Goal: Task Accomplishment & Management: Use online tool/utility

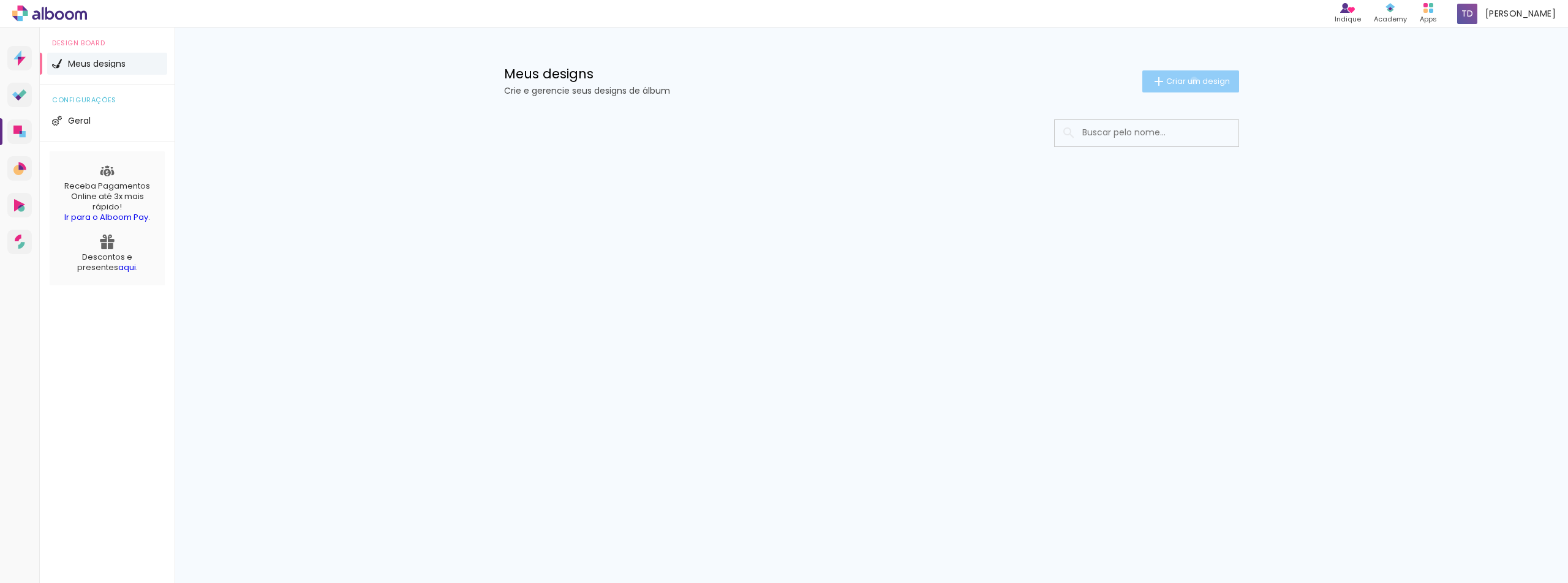
click at [1192, 80] on span "Criar um design" at bounding box center [1198, 81] width 64 height 8
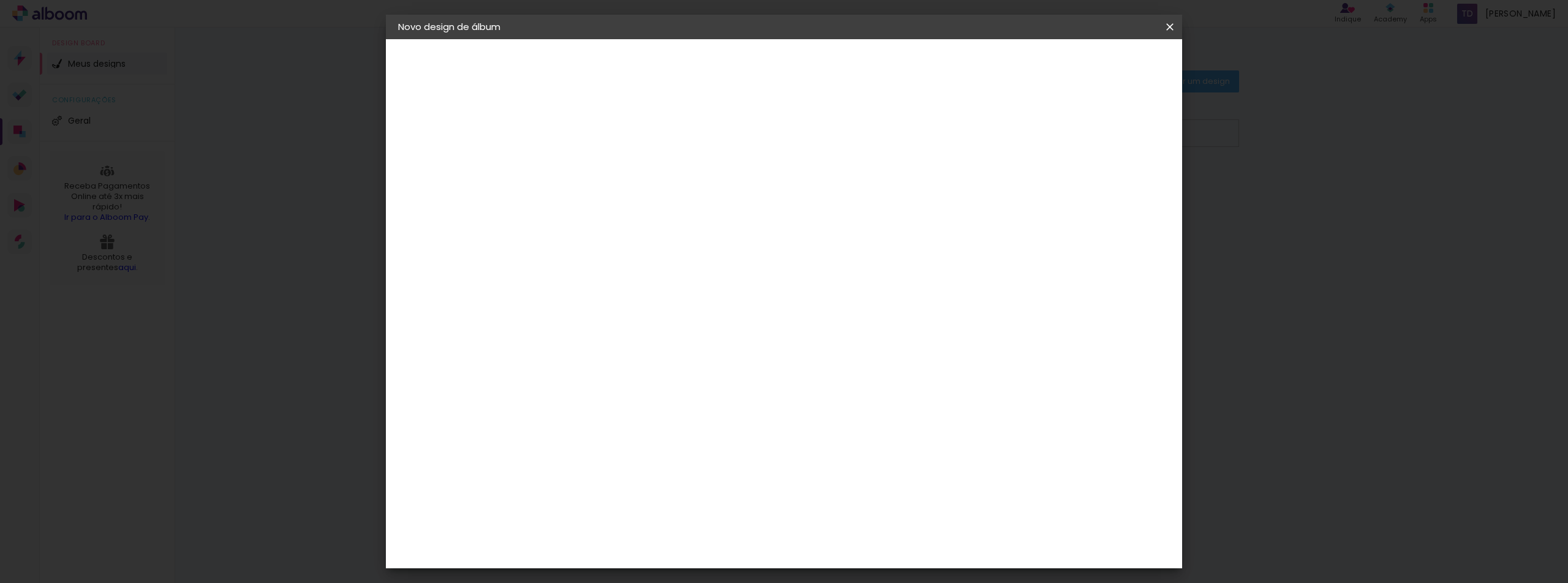
click at [603, 154] on paper-input-container "Título do álbum" at bounding box center [599, 164] width 9 height 31
type input "V"
type input "FELLIPE E VANEY"
type paper-input "FELLIPE E VANEY"
click at [724, 69] on paper-button "Avançar" at bounding box center [694, 64] width 60 height 21
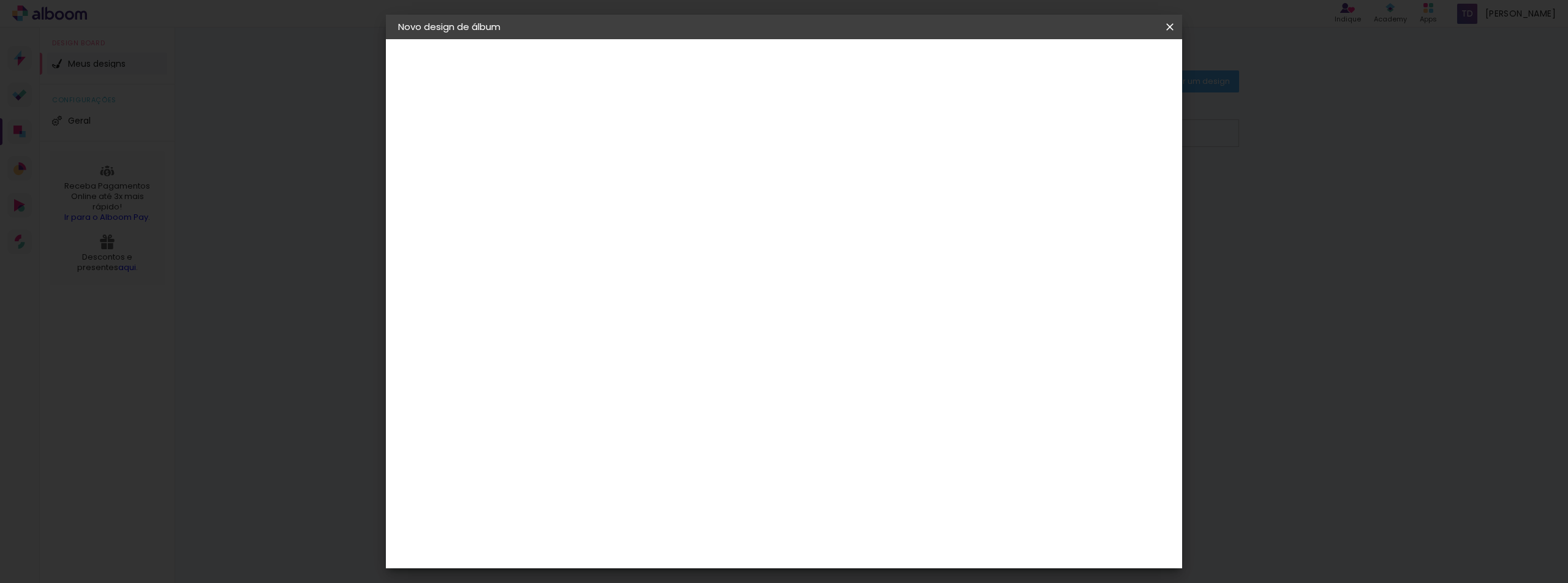
scroll to position [1103, 0]
click at [620, 464] on div "Go image" at bounding box center [605, 474] width 30 height 20
click at [0, 0] on slot "Avançar" at bounding box center [0, 0] width 0 height 0
click at [646, 204] on input "text" at bounding box center [623, 214] width 48 height 19
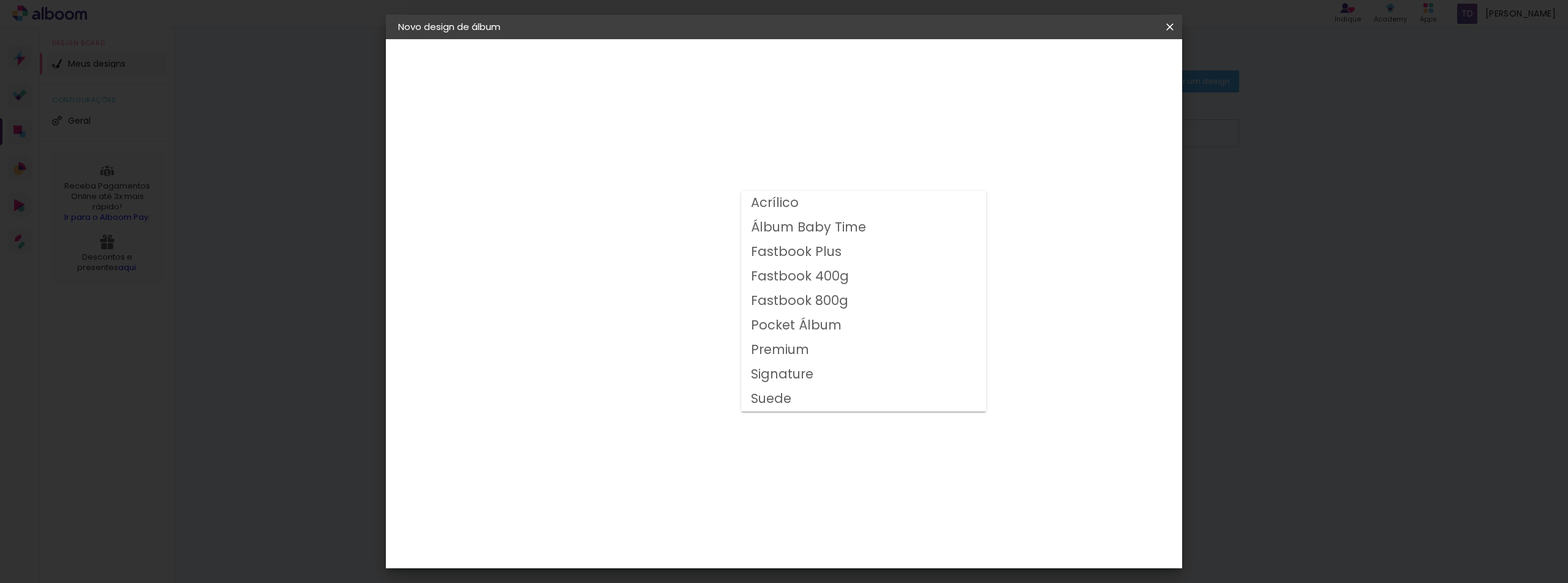
click at [0, 0] on slot "Fastbook 800g" at bounding box center [0, 0] width 0 height 0
type input "Fastbook 800g"
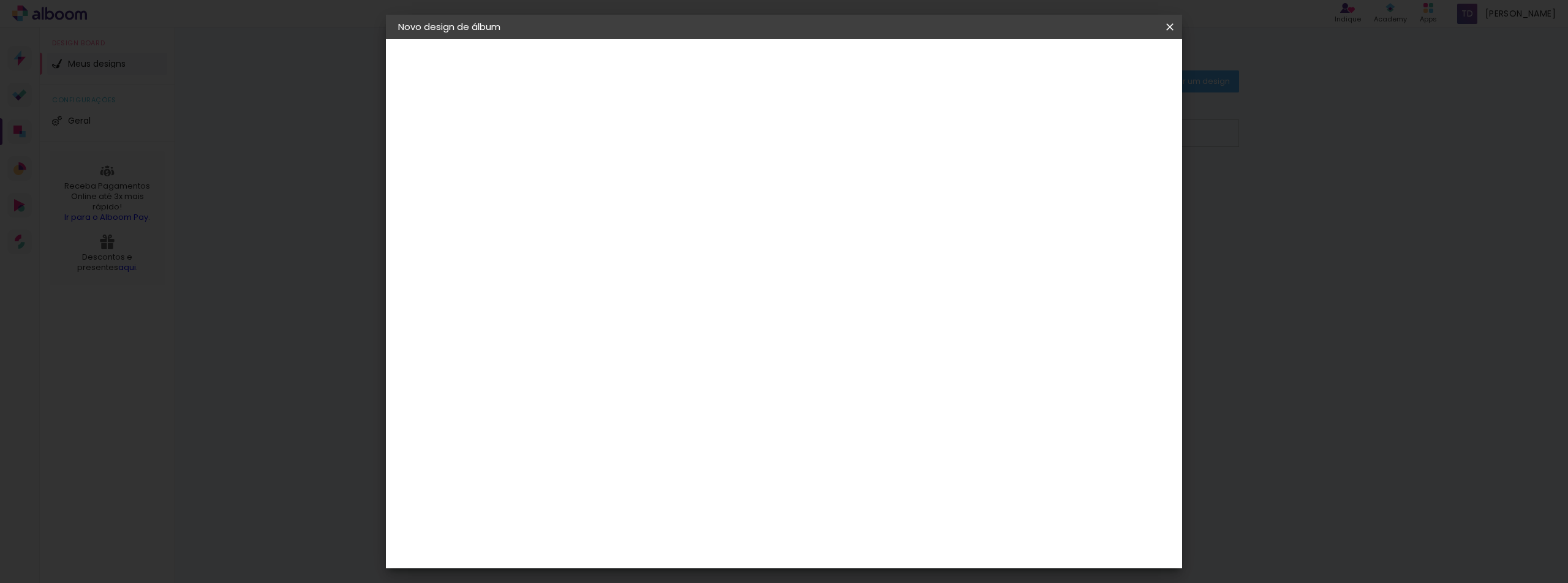
scroll to position [122, 0]
click at [681, 226] on span "30 × 20" at bounding box center [652, 246] width 57 height 40
click at [0, 0] on slot "Avançar" at bounding box center [0, 0] width 0 height 0
click at [1173, 31] on iron-icon at bounding box center [1170, 27] width 14 height 12
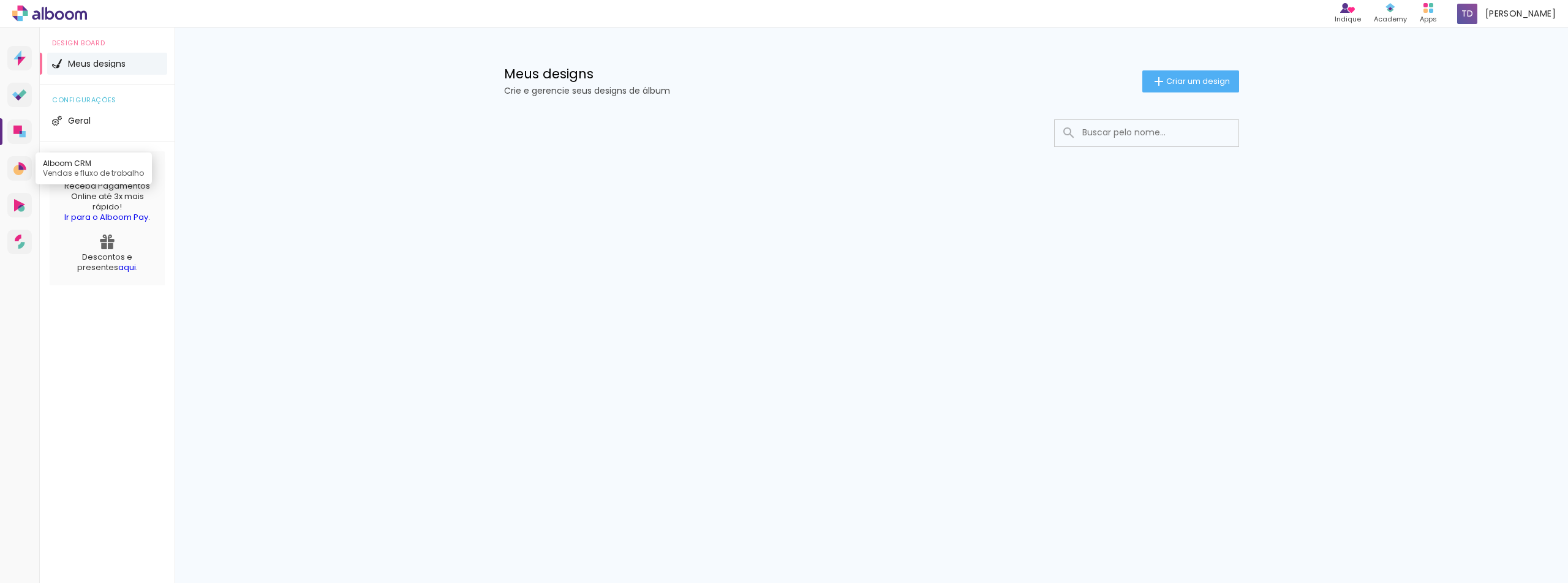
click at [22, 164] on icon at bounding box center [22, 166] width 7 height 8
click at [14, 211] on link "Alboom AR Realidade Aumentada" at bounding box center [20, 206] width 25 height 25
